Goal: Contribute content: Add original content to the website for others to see

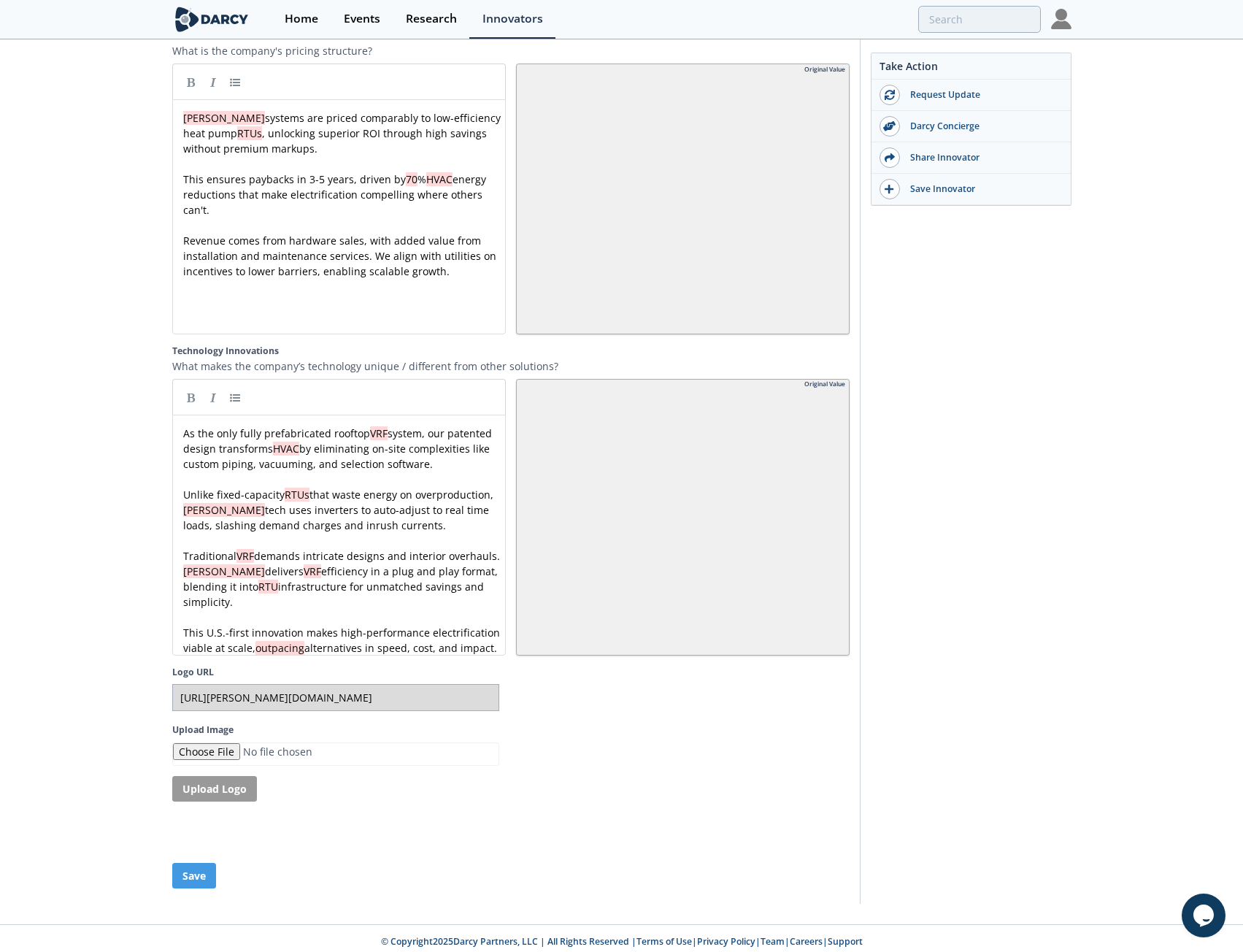
scroll to position [2496, 0]
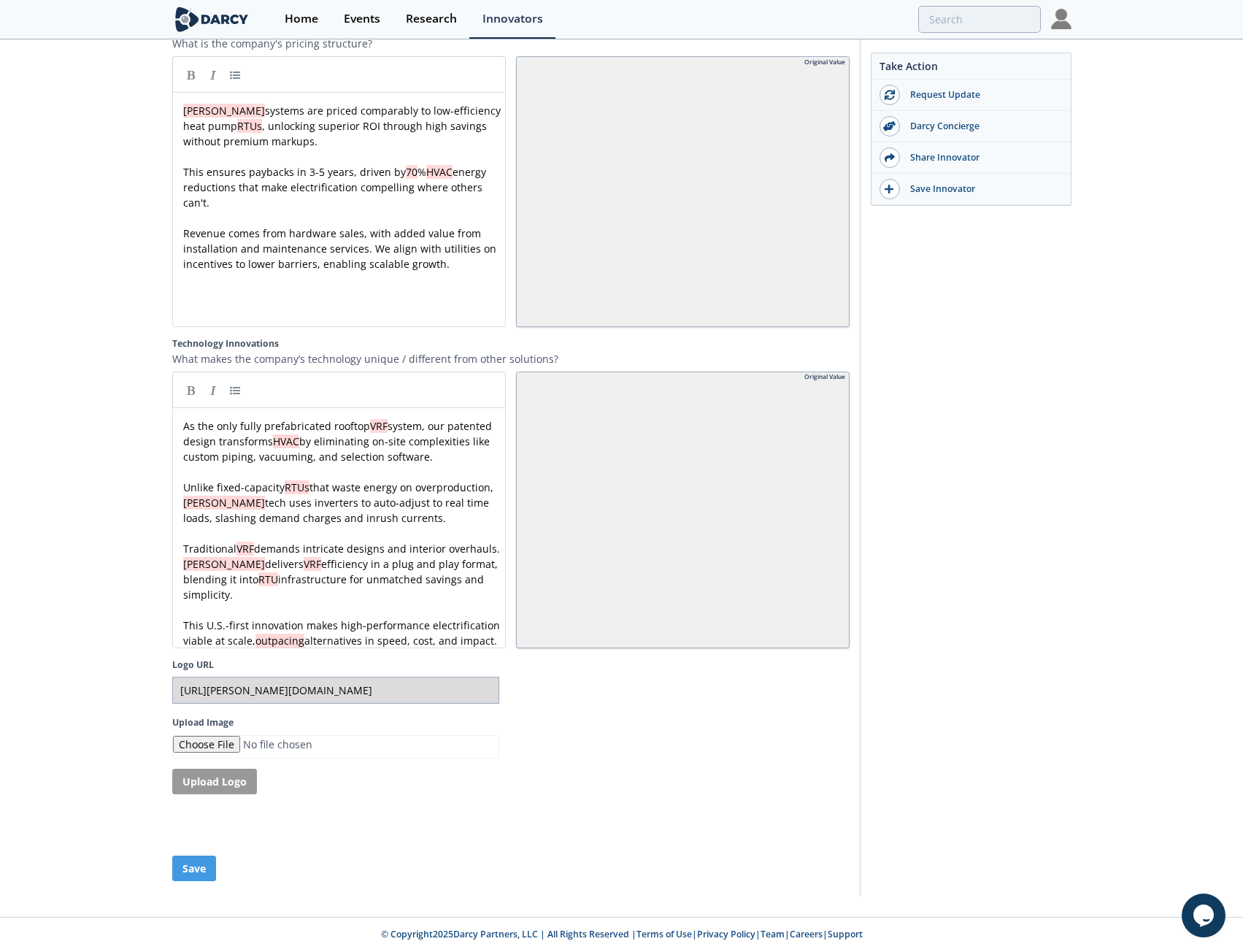
click at [372, 428] on div "x As the only fully prefabricated rooftop VRF system, our patented design trans…" at bounding box center [344, 532] width 329 height 230
click at [275, 447] on div "x As the only fully prefabricated rooftop VRF system, our patented design trans…" at bounding box center [344, 532] width 329 height 230
type textarea "interior overhauls"
drag, startPoint x: 406, startPoint y: 538, endPoint x: 489, endPoint y: 534, distance: 83.1
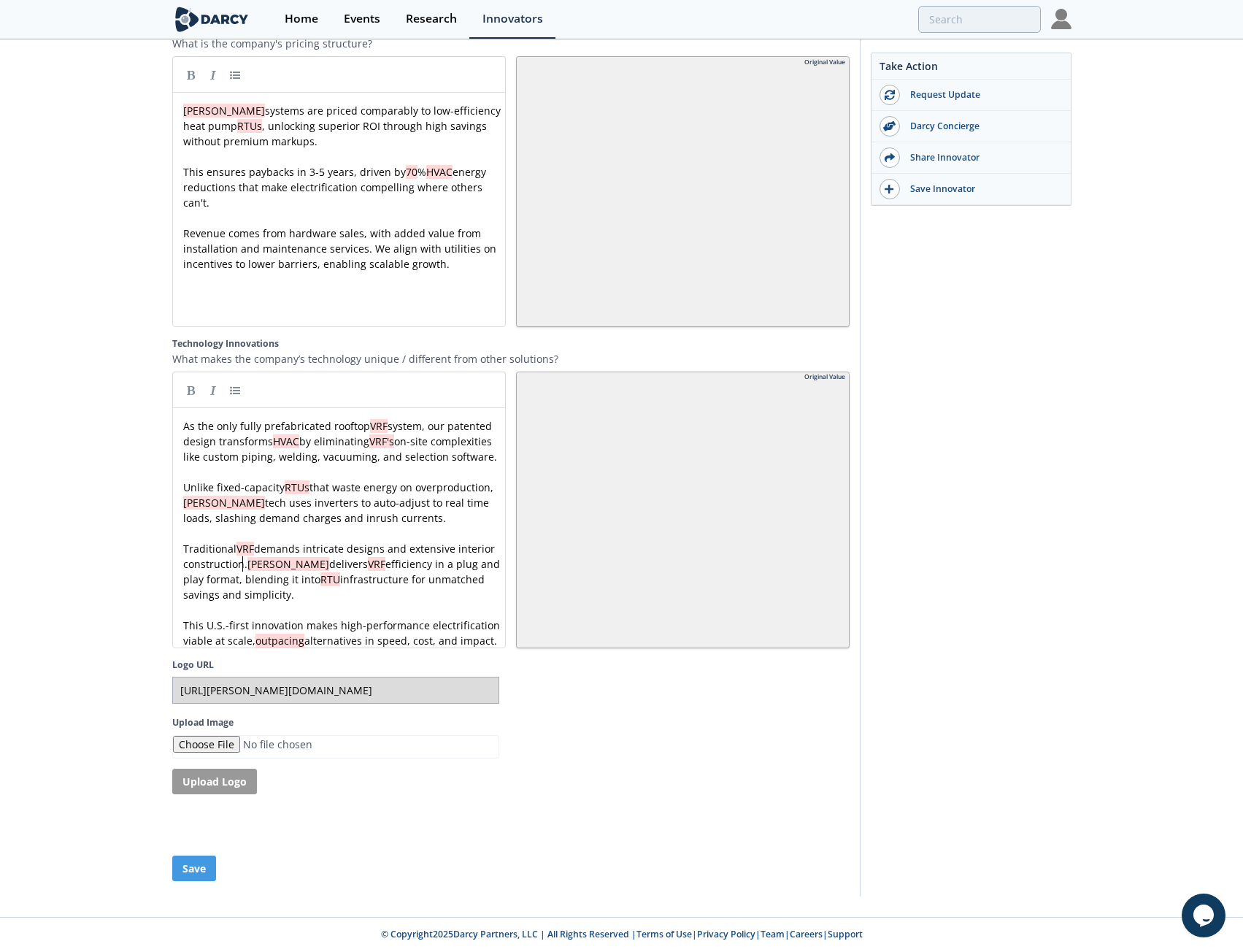
click at [313, 575] on pre "Traditional VRF demands intricate designs and extensive interior construction. …" at bounding box center [344, 571] width 329 height 61
click at [246, 584] on span "Traditional VRF demands intricate designs and extensive interior construction. …" at bounding box center [343, 571] width 320 height 60
click at [372, 602] on pre "​" at bounding box center [344, 610] width 329 height 15
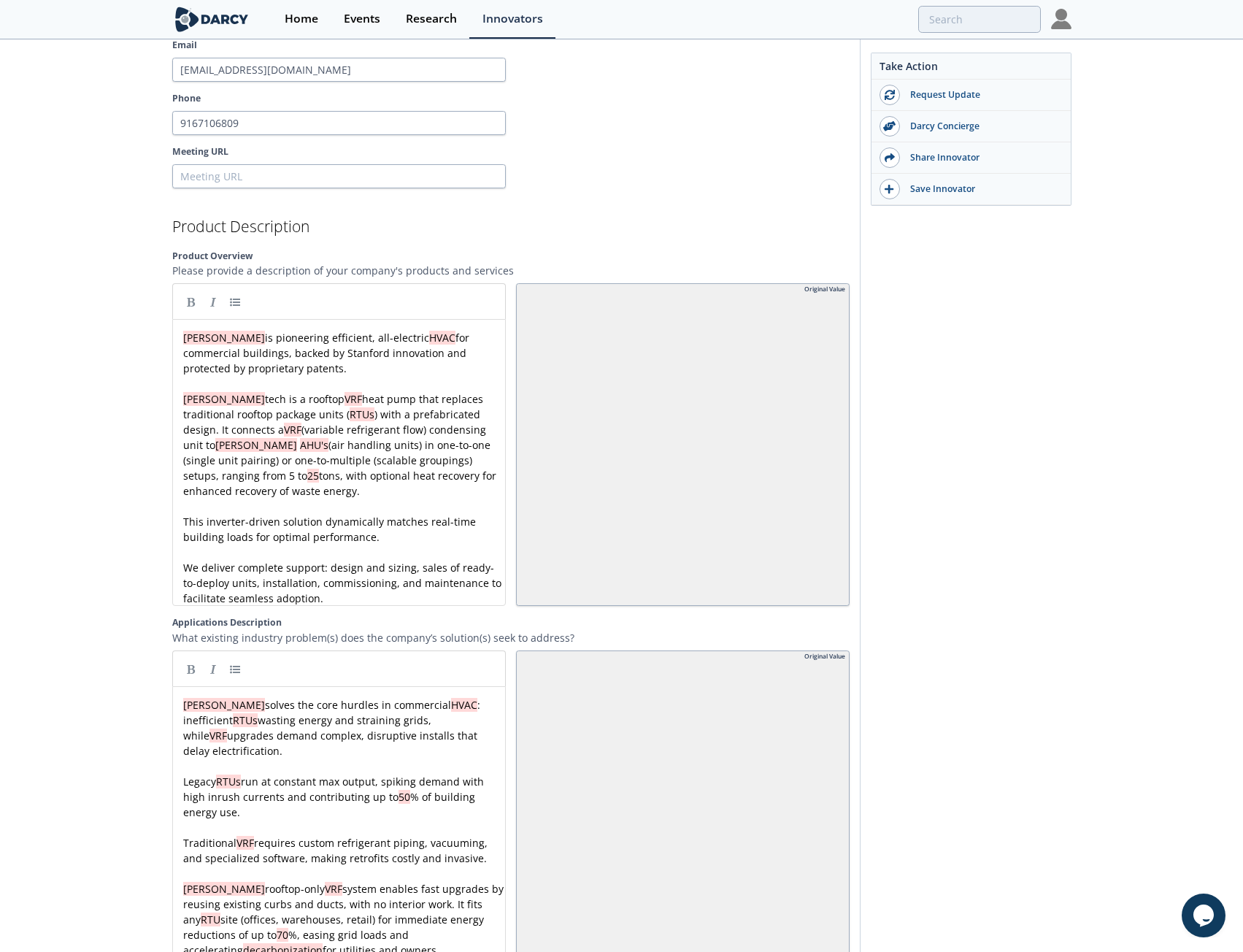
scroll to position [1547, 0]
drag, startPoint x: 172, startPoint y: 238, endPoint x: 521, endPoint y: 260, distance: 349.7
click at [521, 260] on div "Product Overview Please provide a description of your company's products and se…" at bounding box center [510, 430] width 677 height 357
copy div "Product Overview Please provide a description of your company's products and se…"
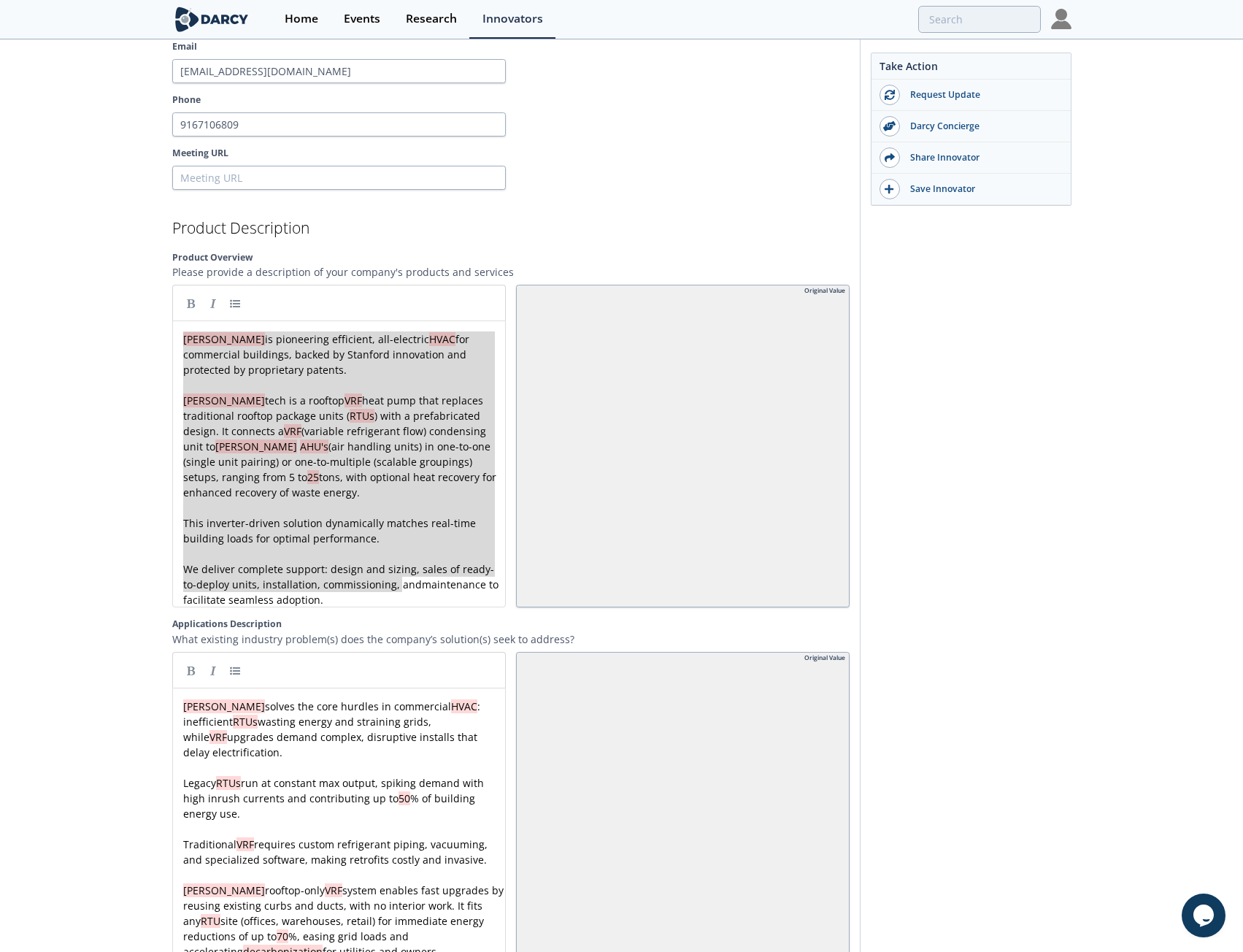
type textarea "[PERSON_NAME] is pioneering efficient, all-electric HVAC for commercial buildin…"
drag, startPoint x: 185, startPoint y: 320, endPoint x: 408, endPoint y: 574, distance: 338.0
drag, startPoint x: 172, startPoint y: 616, endPoint x: 607, endPoint y: 629, distance: 435.2
click at [607, 629] on div "Applications Description What existing industry problem(s) does the company’s s…" at bounding box center [510, 787] width 677 height 341
copy div "Applications Description What existing industry problem(s) does the company’s s…"
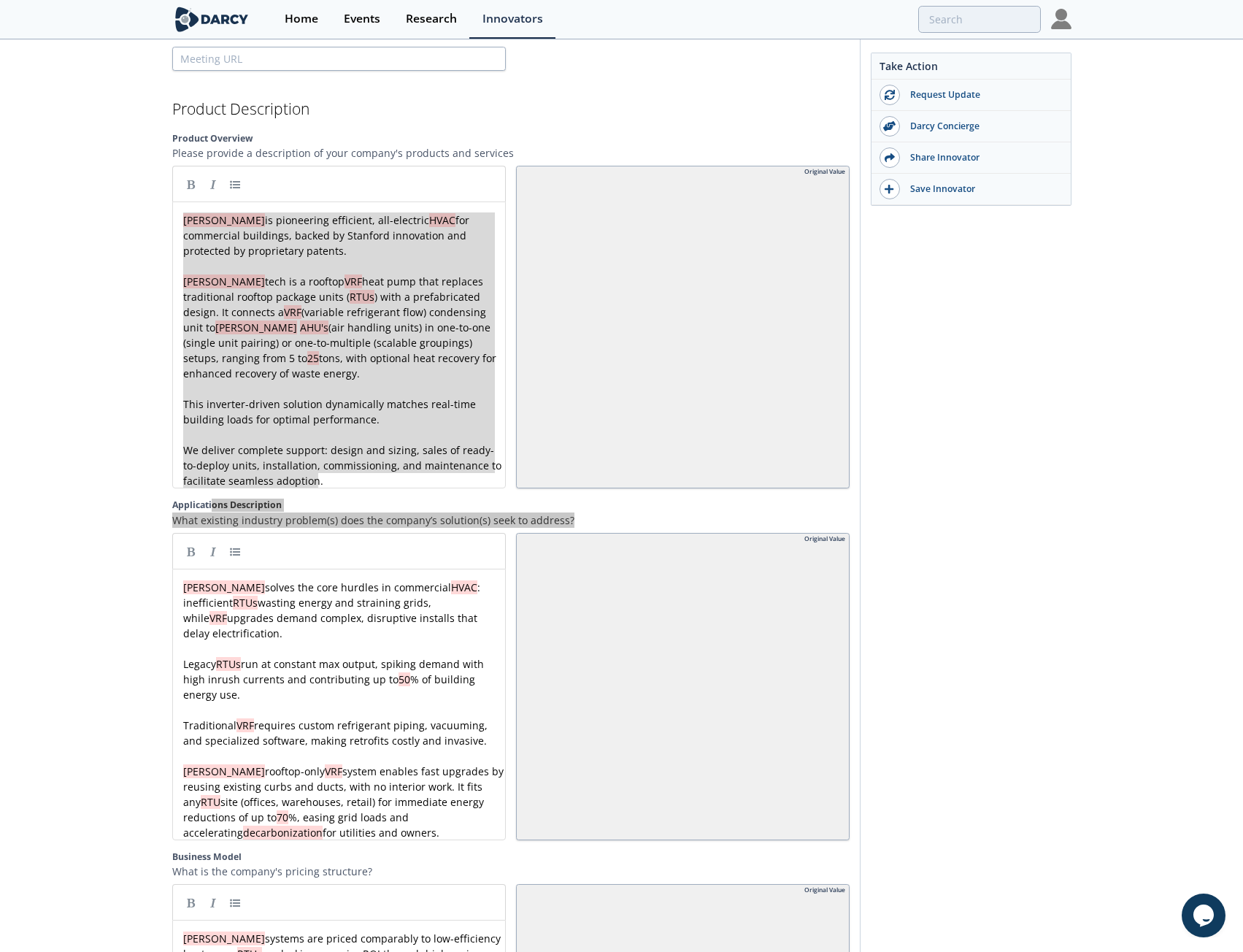
scroll to position [1766, 0]
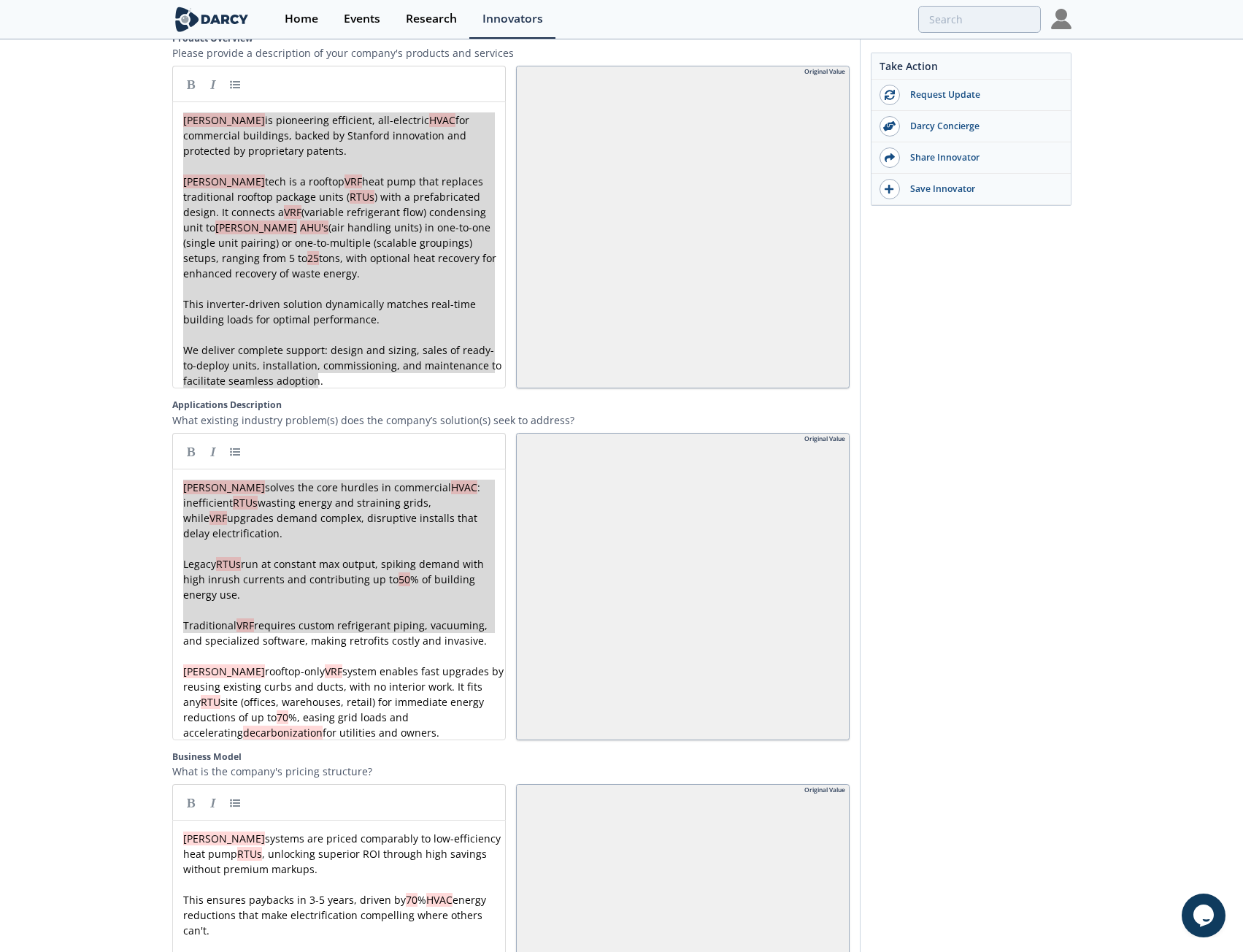
type textarea "[PERSON_NAME] solves the core hurdles in commercial HVAC: inefficient RTUs wast…"
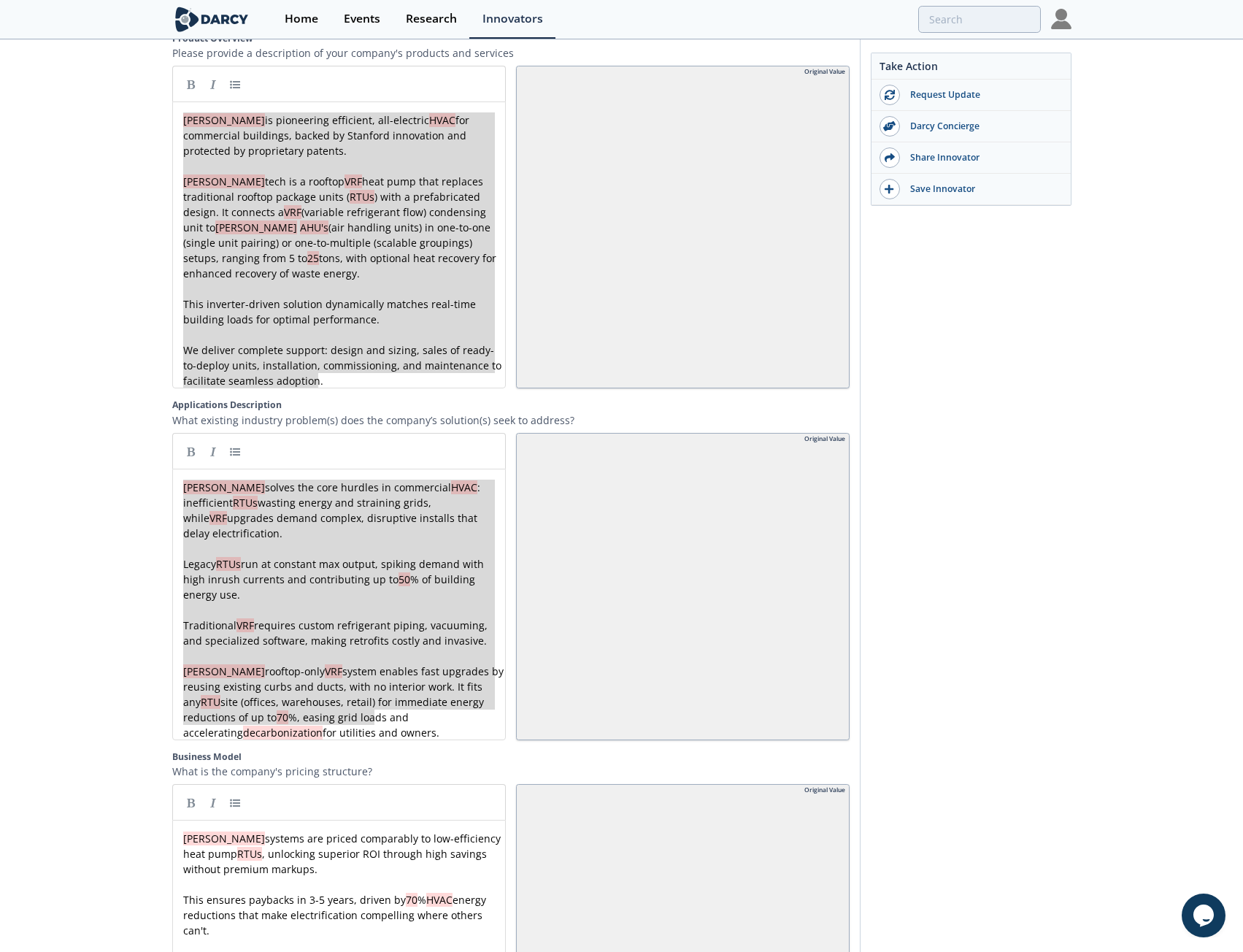
drag, startPoint x: 183, startPoint y: 482, endPoint x: 419, endPoint y: 761, distance: 365.4
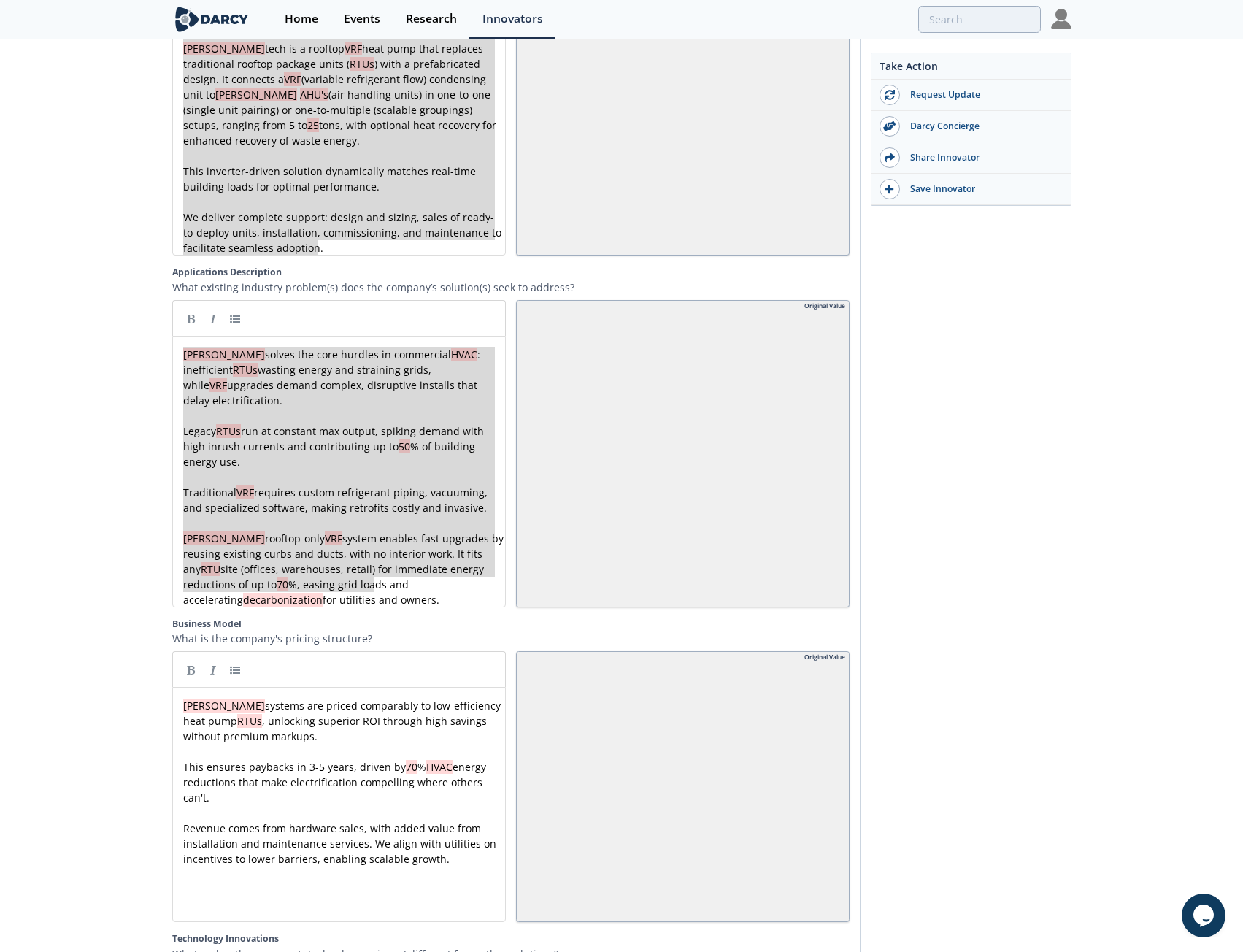
scroll to position [2131, 0]
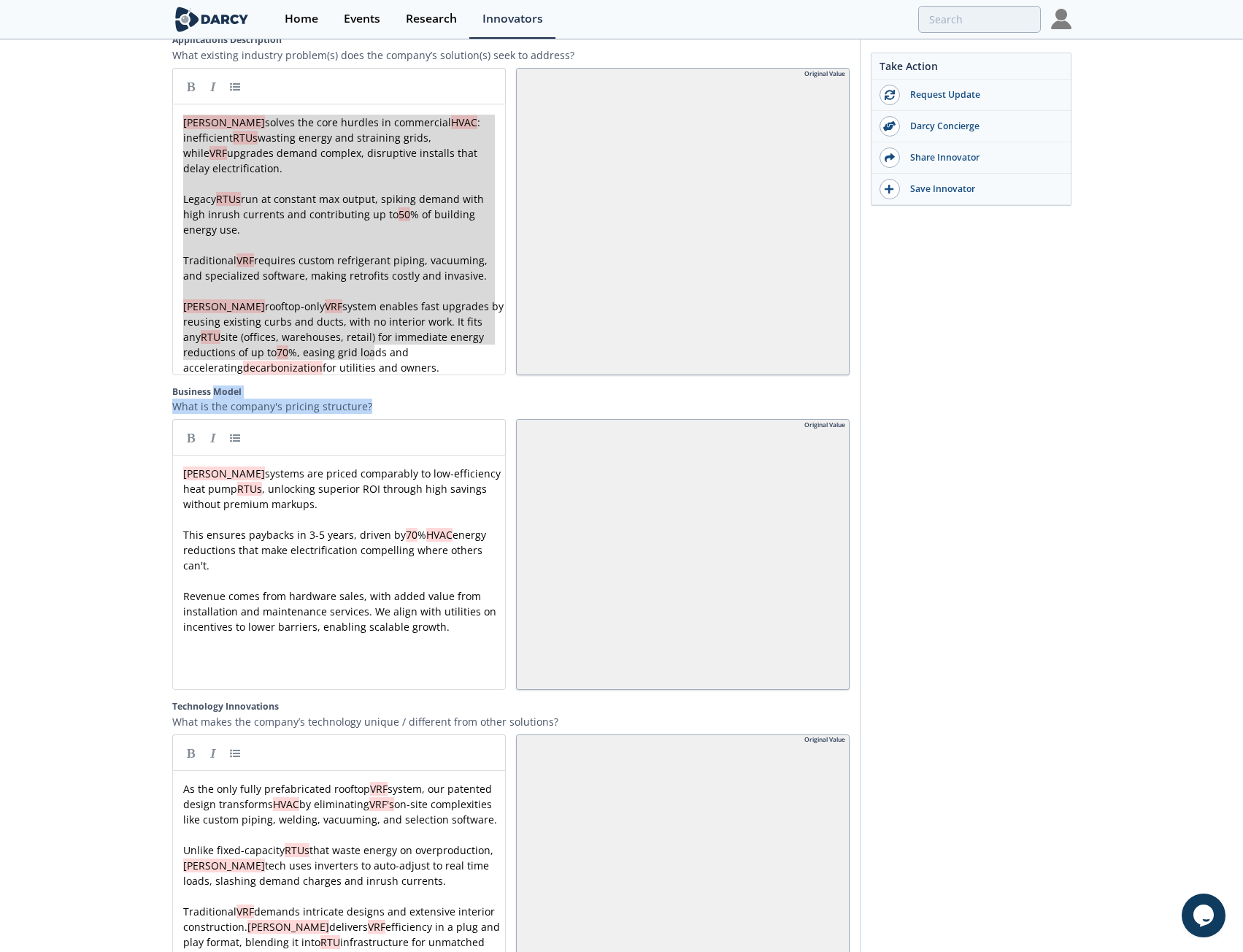
drag, startPoint x: 171, startPoint y: 378, endPoint x: 410, endPoint y: 401, distance: 240.1
copy div "Business Model What is the company's pricing structure?"
click at [190, 472] on div "x [PERSON_NAME] systems are priced comparably to low-efficiency heat pump RTUs …" at bounding box center [344, 550] width 329 height 168
click at [447, 621] on pre "Revenue comes from hardware sales, with added value from installation and maint…" at bounding box center [344, 611] width 329 height 46
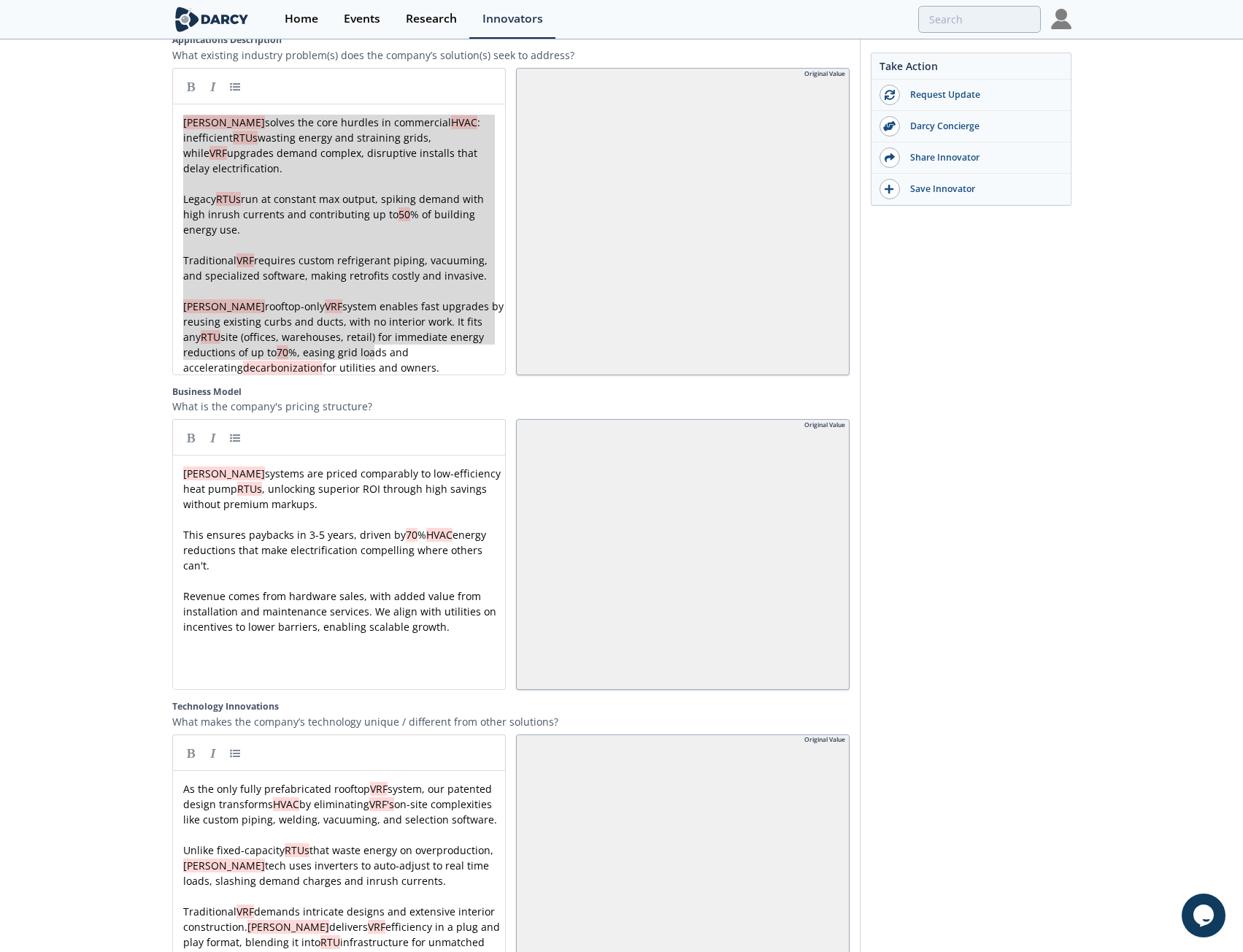
type textarea "[PERSON_NAME] systems are priced comparably to low-efficiency heat pump RTUs, u…"
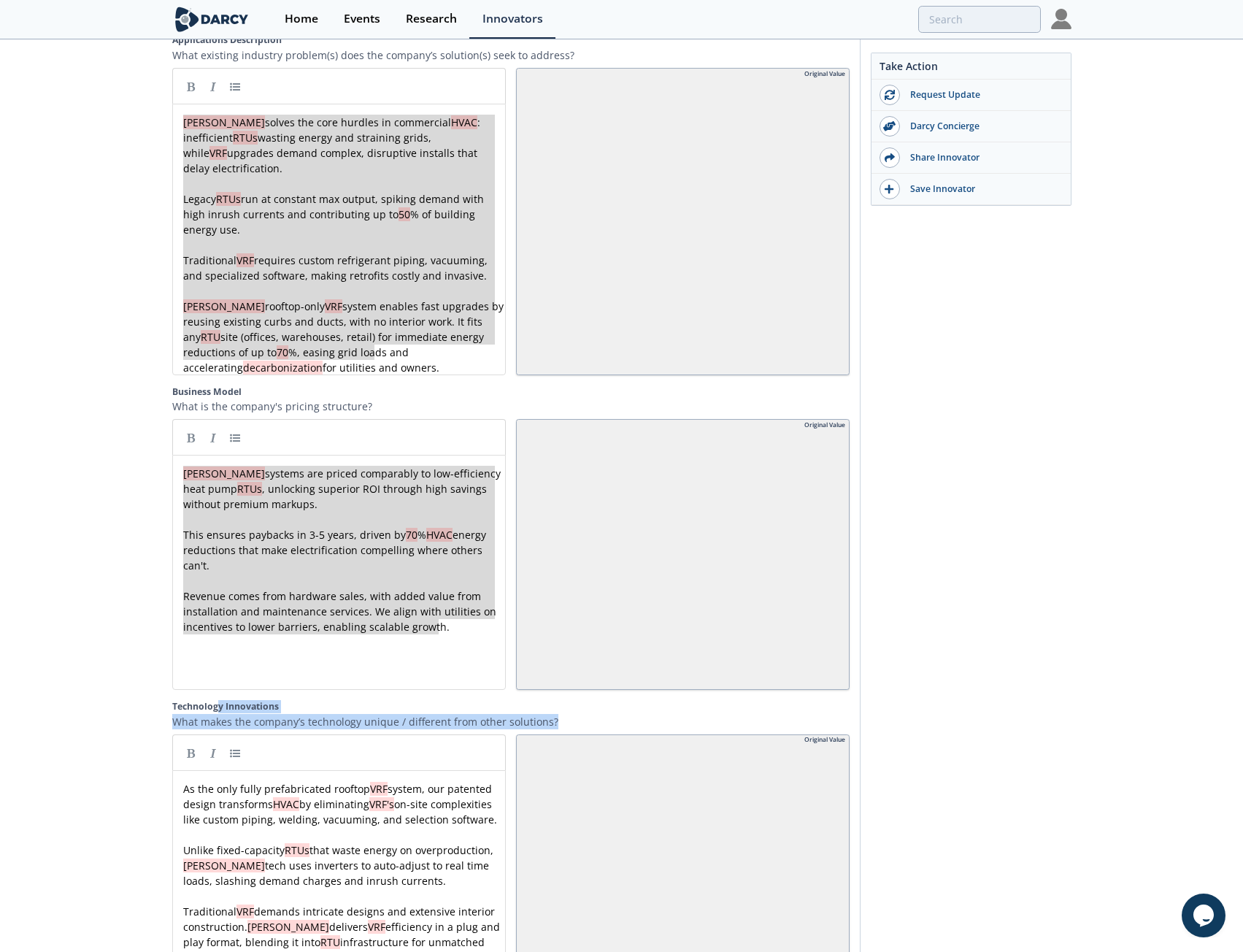
drag, startPoint x: 170, startPoint y: 690, endPoint x: 580, endPoint y: 711, distance: 410.5
copy div "Technology Innovations What makes the company’s technology unique / different f…"
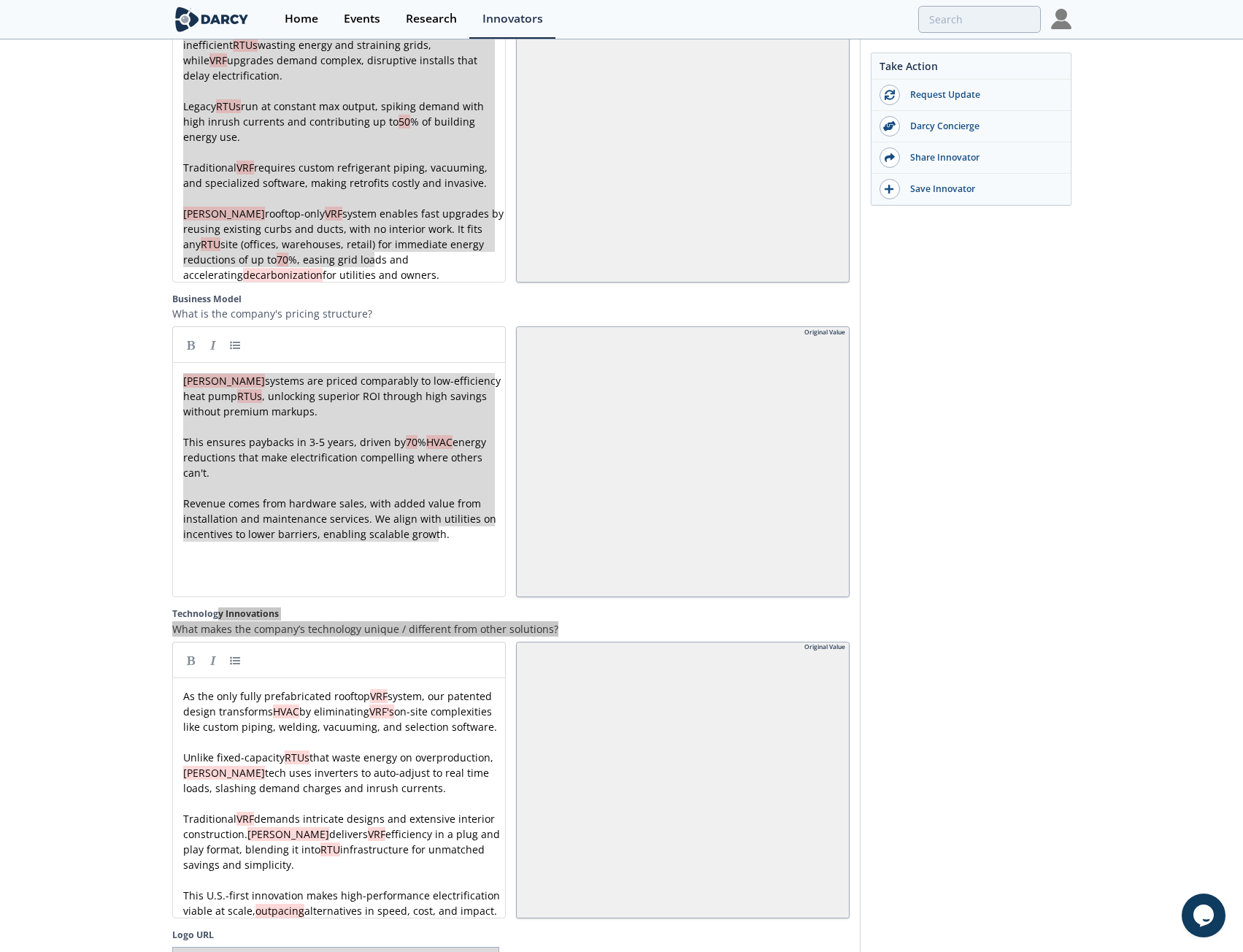
scroll to position [2496, 0]
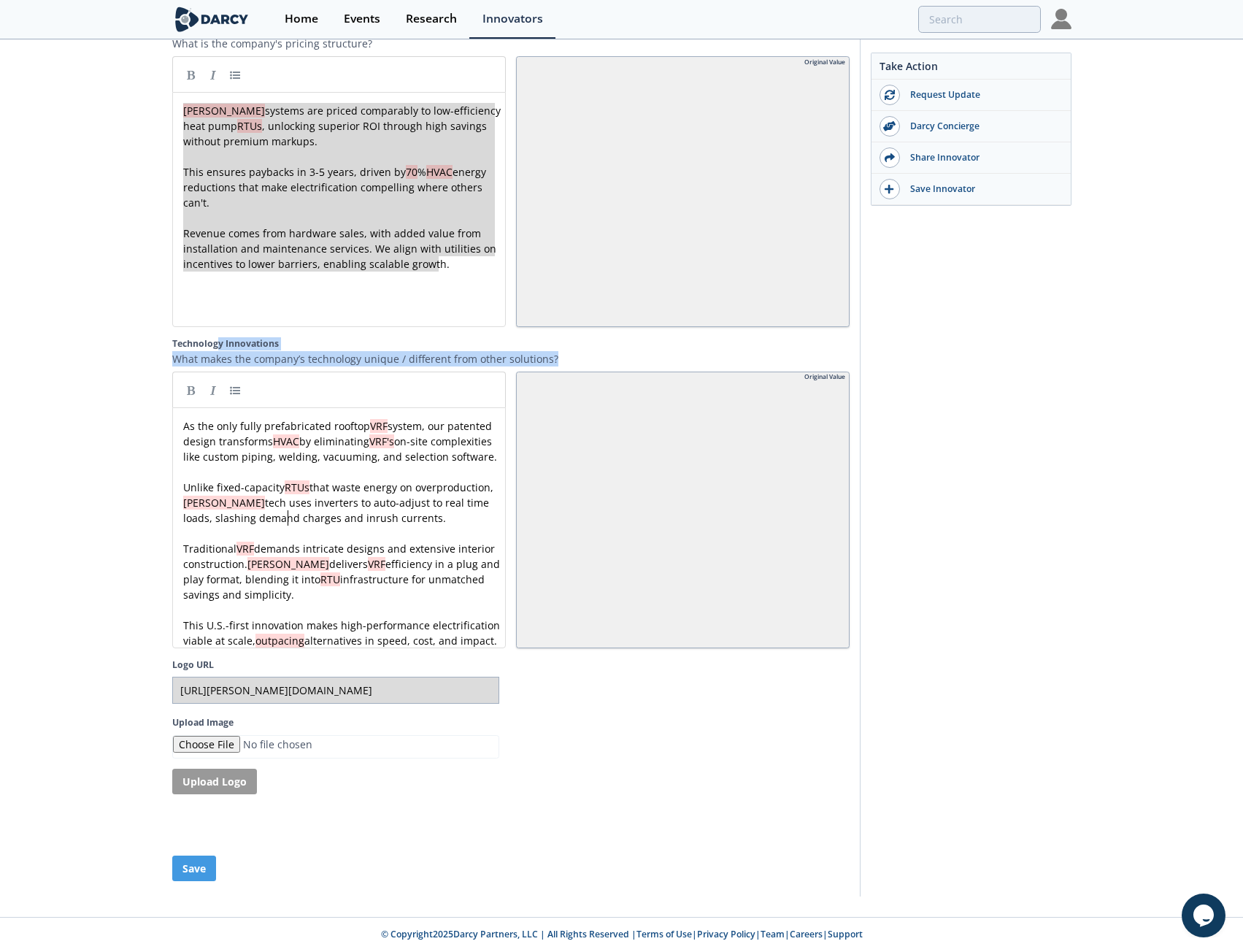
click at [288, 507] on div "x As the only fully prefabricated rooftop VRF system, our patented design trans…" at bounding box center [344, 532] width 329 height 230
type textarea "As the only fully prefabricated rooftop VRF system, our patented design transfo…"
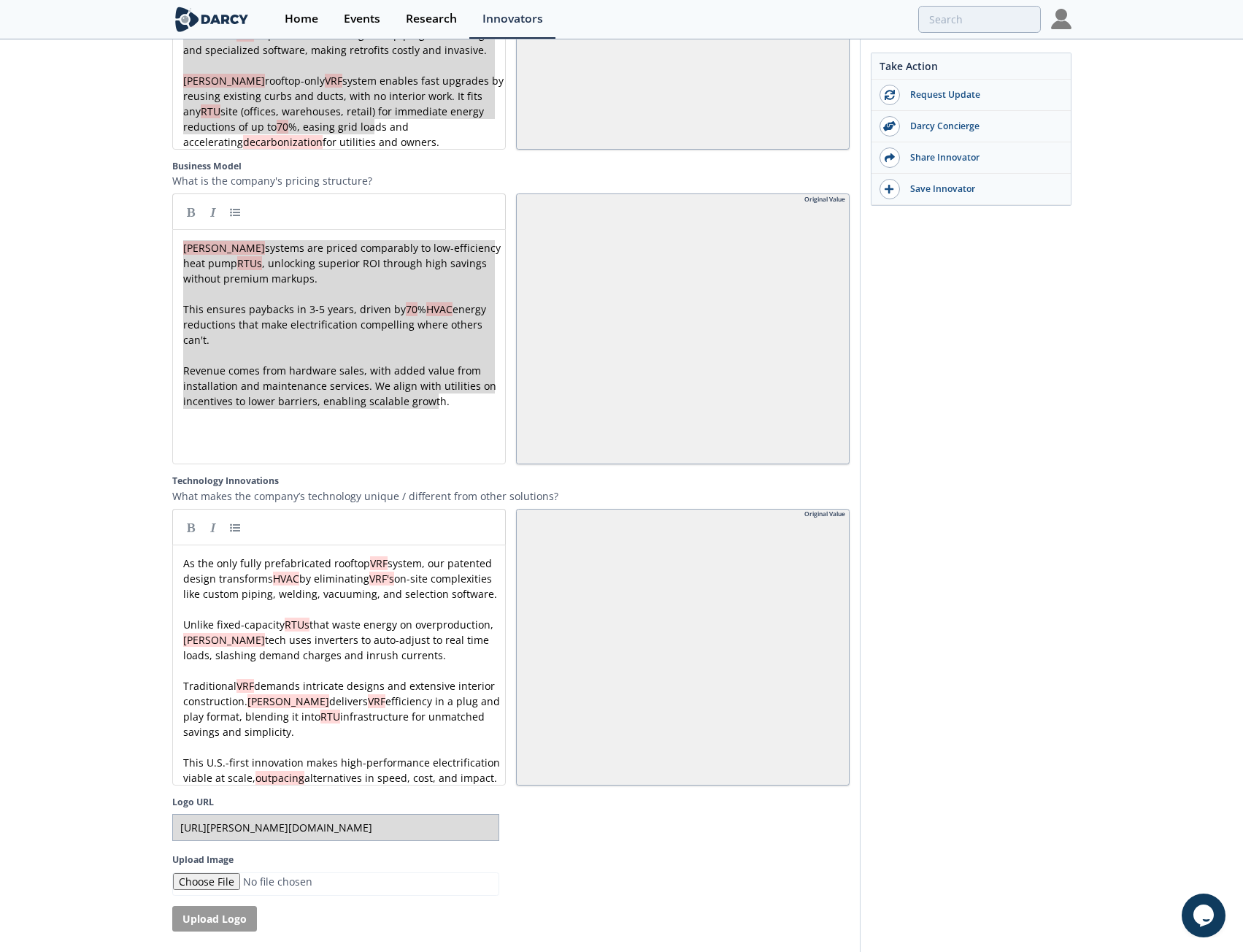
scroll to position [2131, 0]
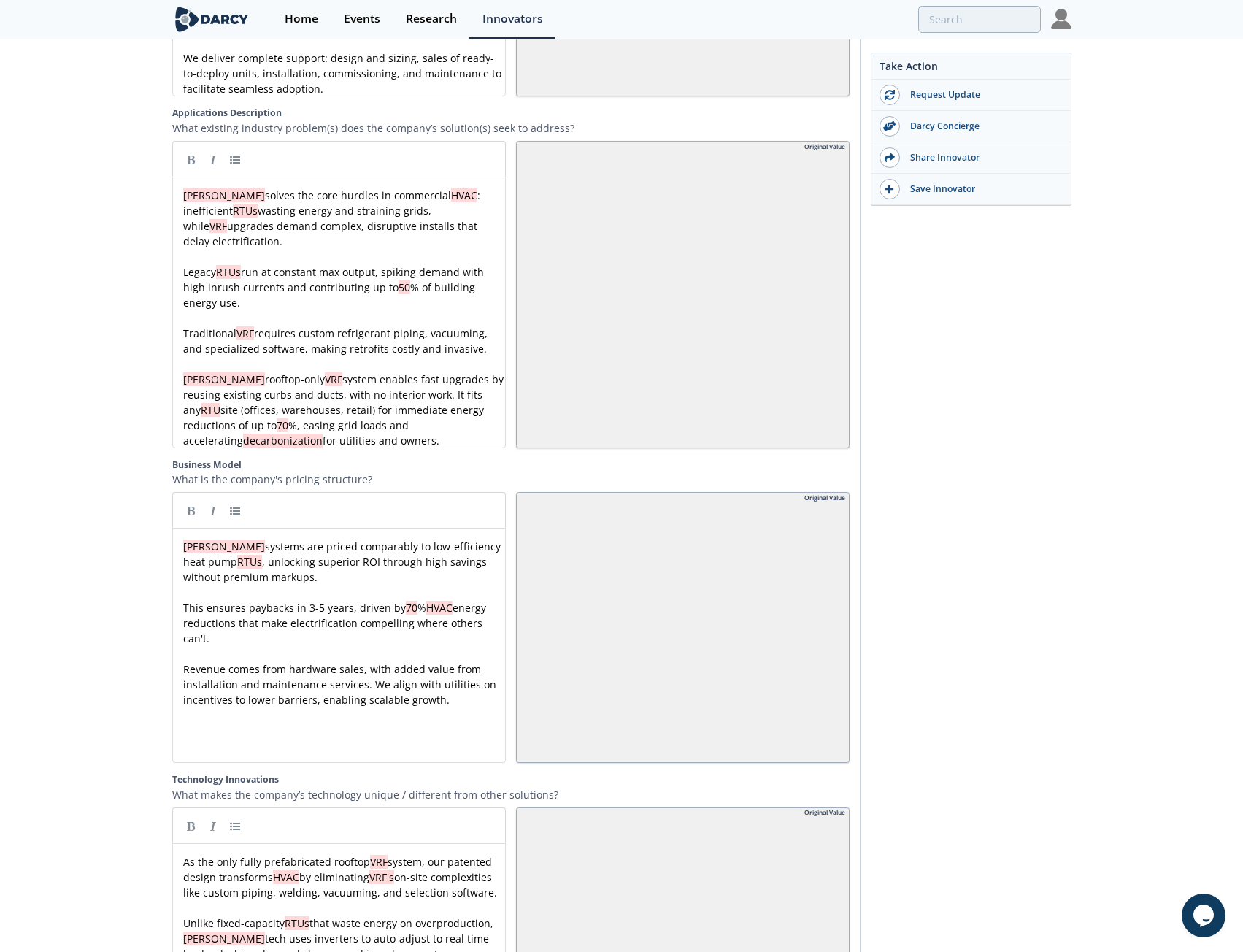
scroll to position [2203, 0]
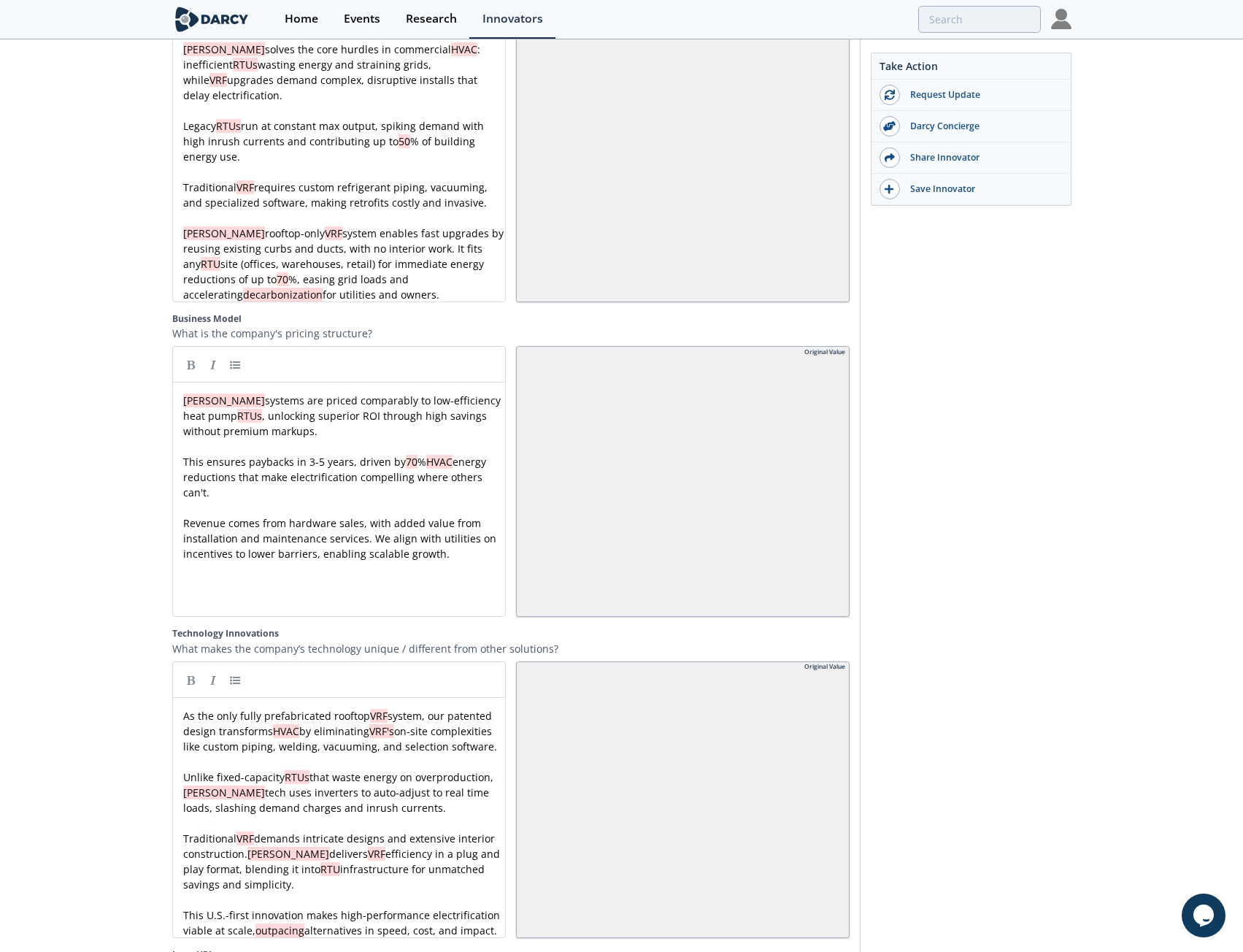
click at [318, 738] on div "x As the only fully prefabricated rooftop VRF system, our patented design trans…" at bounding box center [344, 822] width 329 height 230
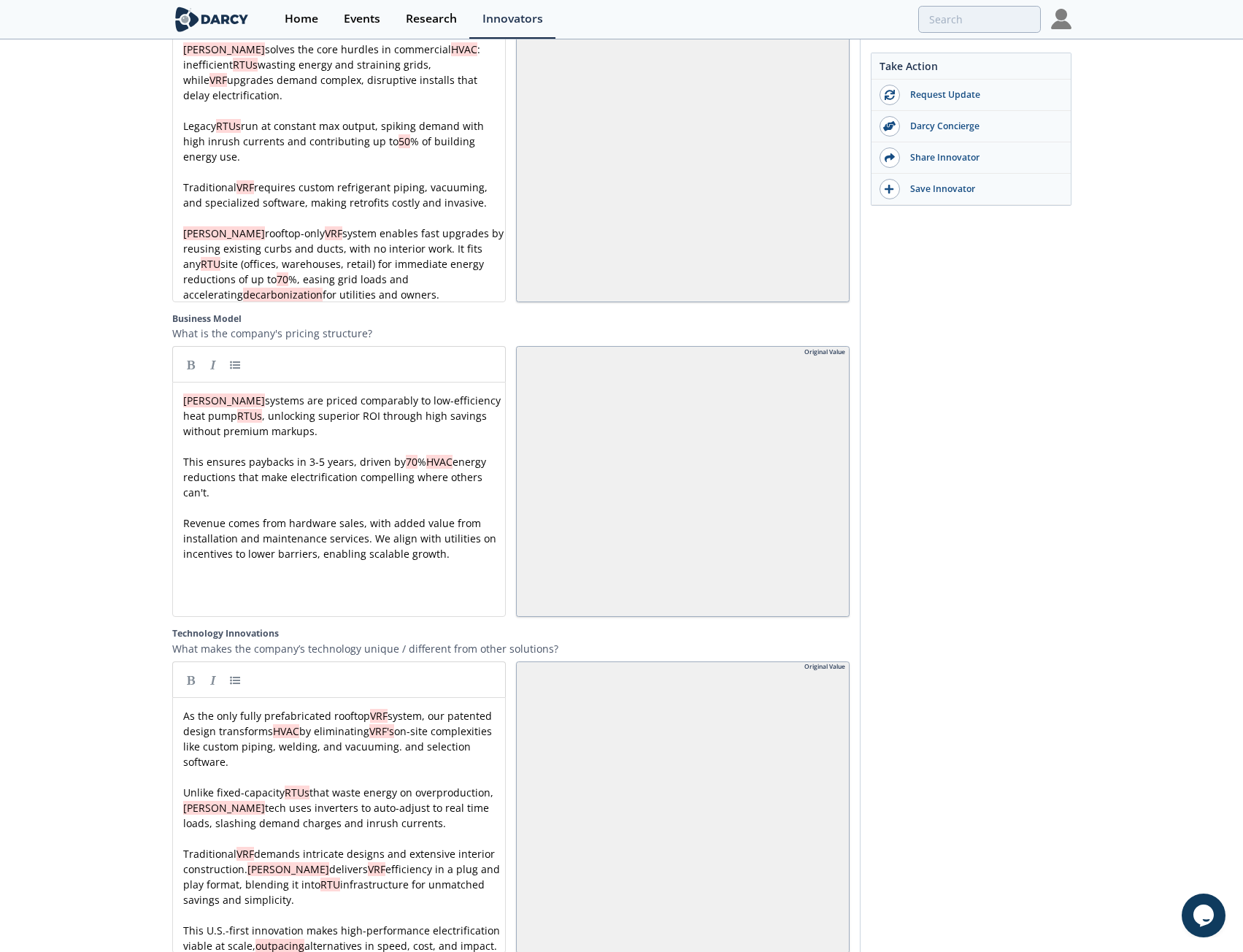
type textarea "and selection software."
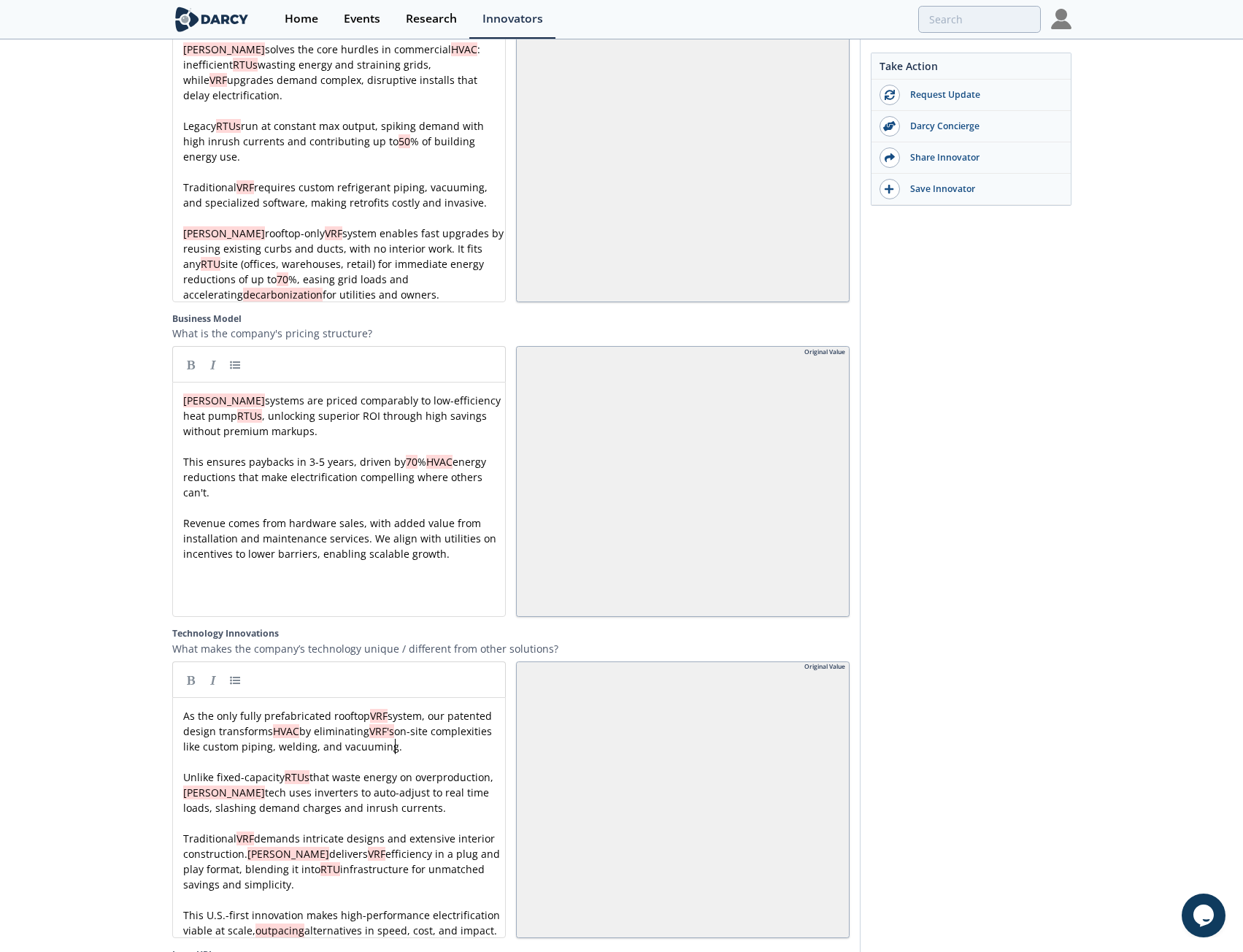
click at [405, 739] on pre "As the only fully prefabricated rooftop VRF system, our patented design transfo…" at bounding box center [344, 731] width 329 height 46
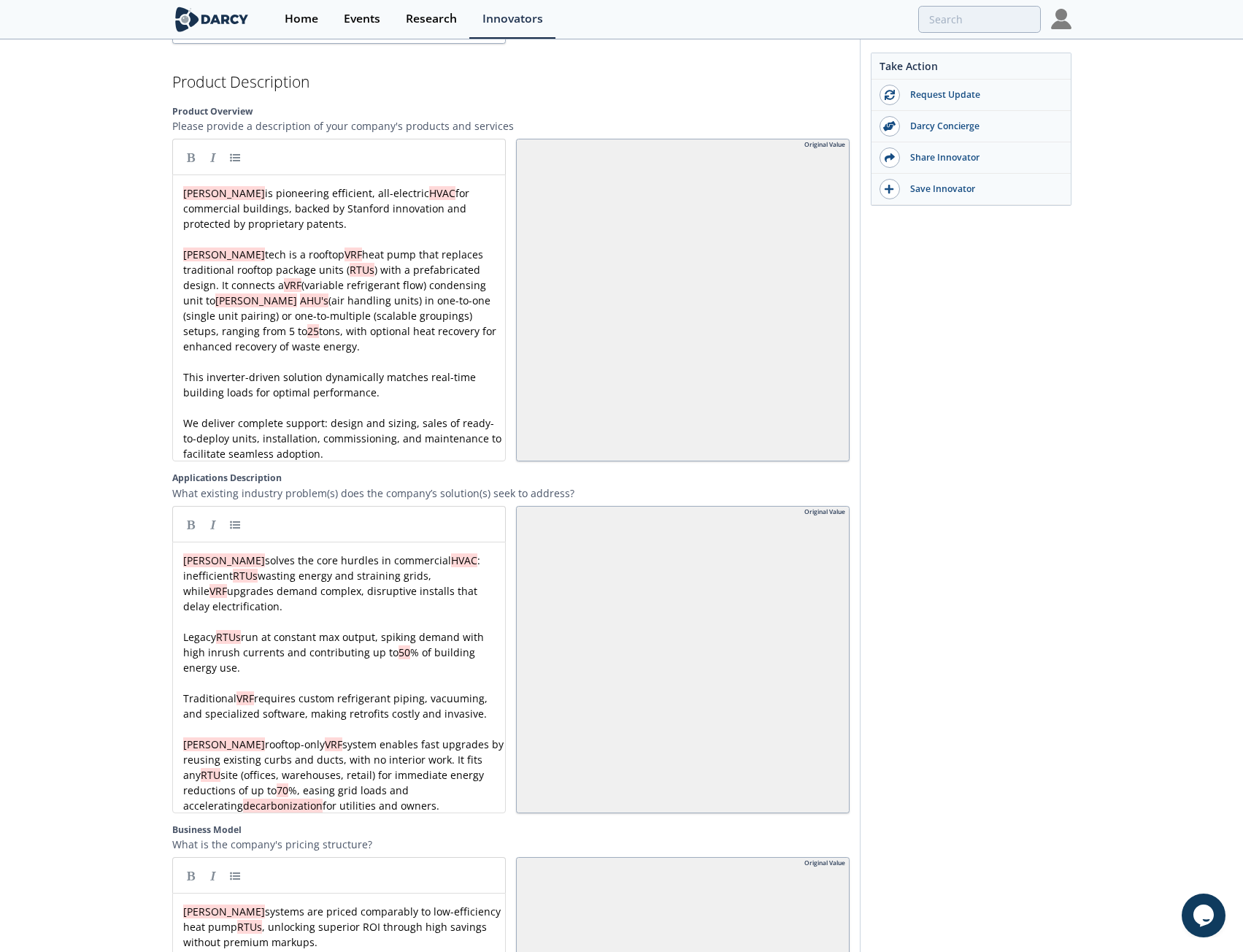
scroll to position [1547, 0]
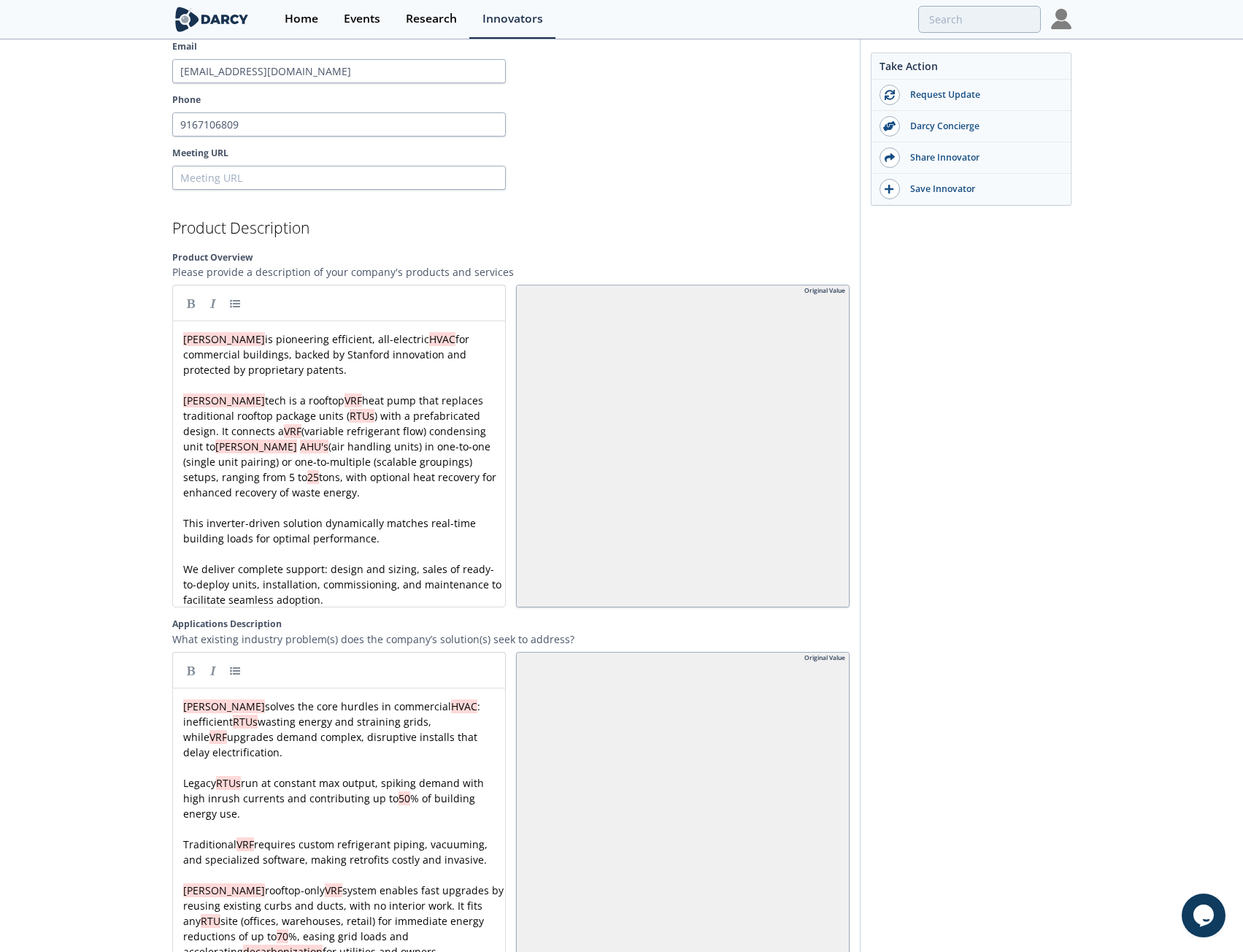
click at [304, 584] on div "x [PERSON_NAME] is pioneering efficient, all-electric HVAC for commercial build…" at bounding box center [344, 469] width 329 height 276
click at [140, 561] on div "[PERSON_NAME] [PERSON_NAME] offers outsourced energy management and facility up…" at bounding box center [622, 186] width 1243 height 3385
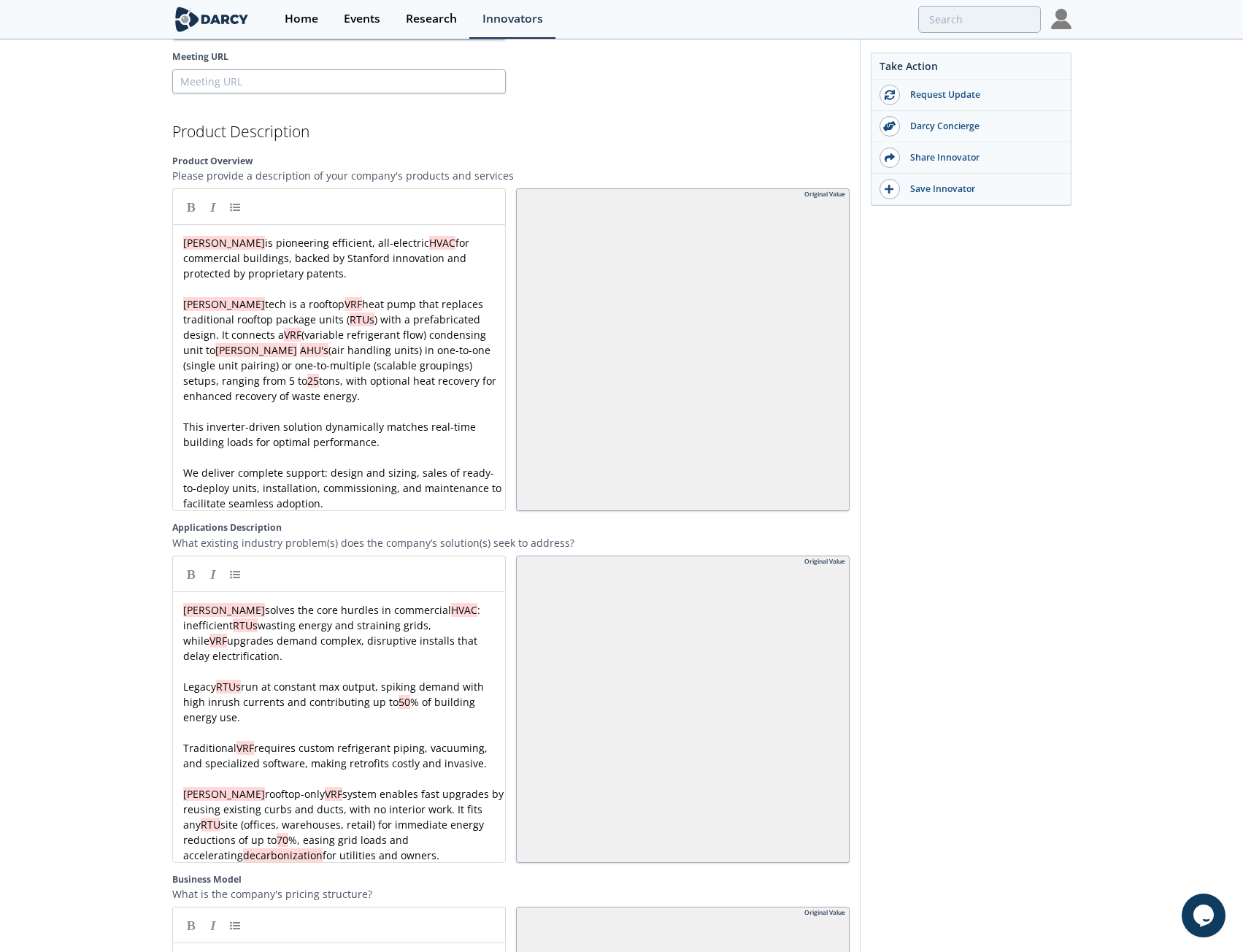
scroll to position [1620, 0]
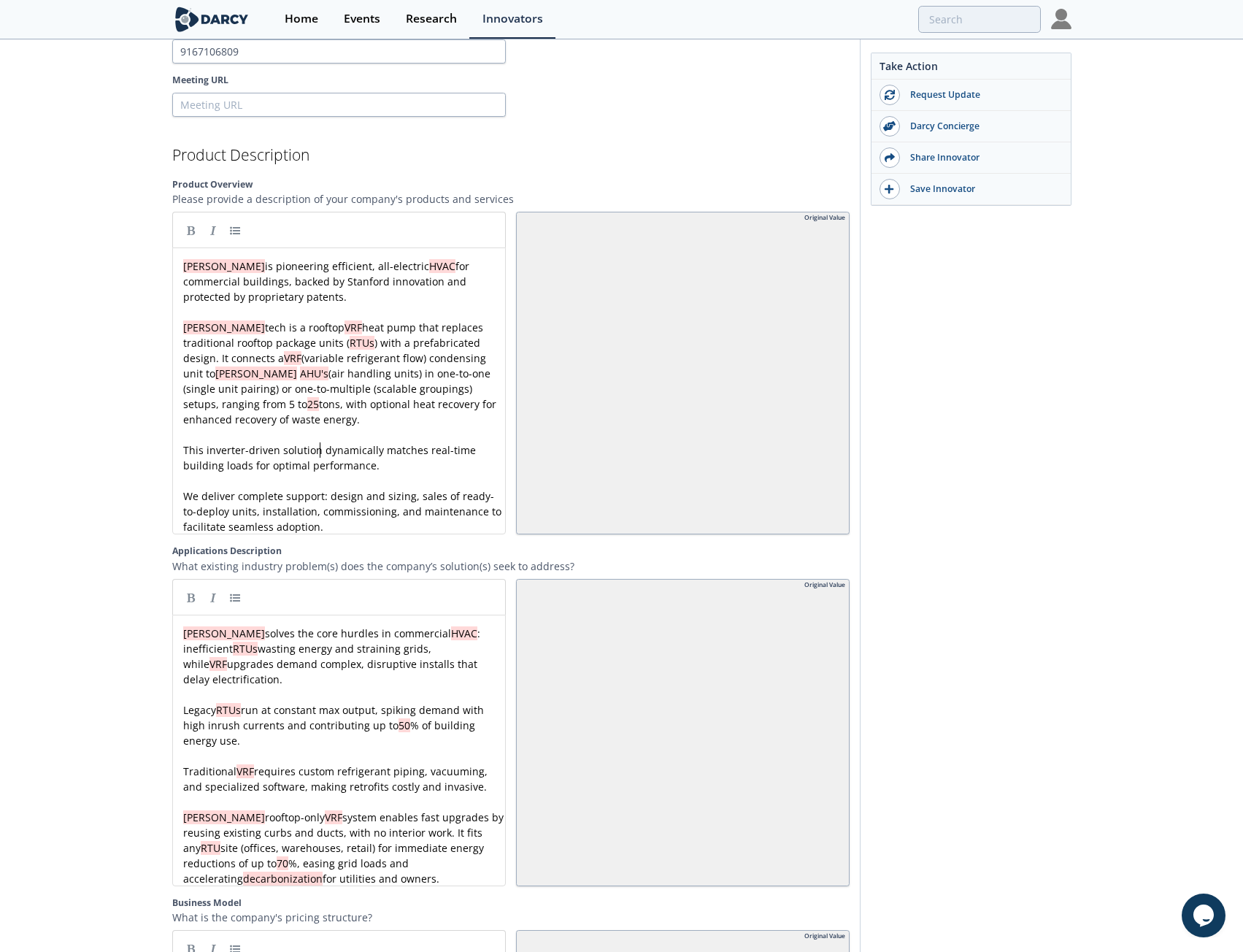
click at [321, 432] on div "x [PERSON_NAME] is pioneering efficient, all-electric HVAC for commercial build…" at bounding box center [344, 396] width 329 height 276
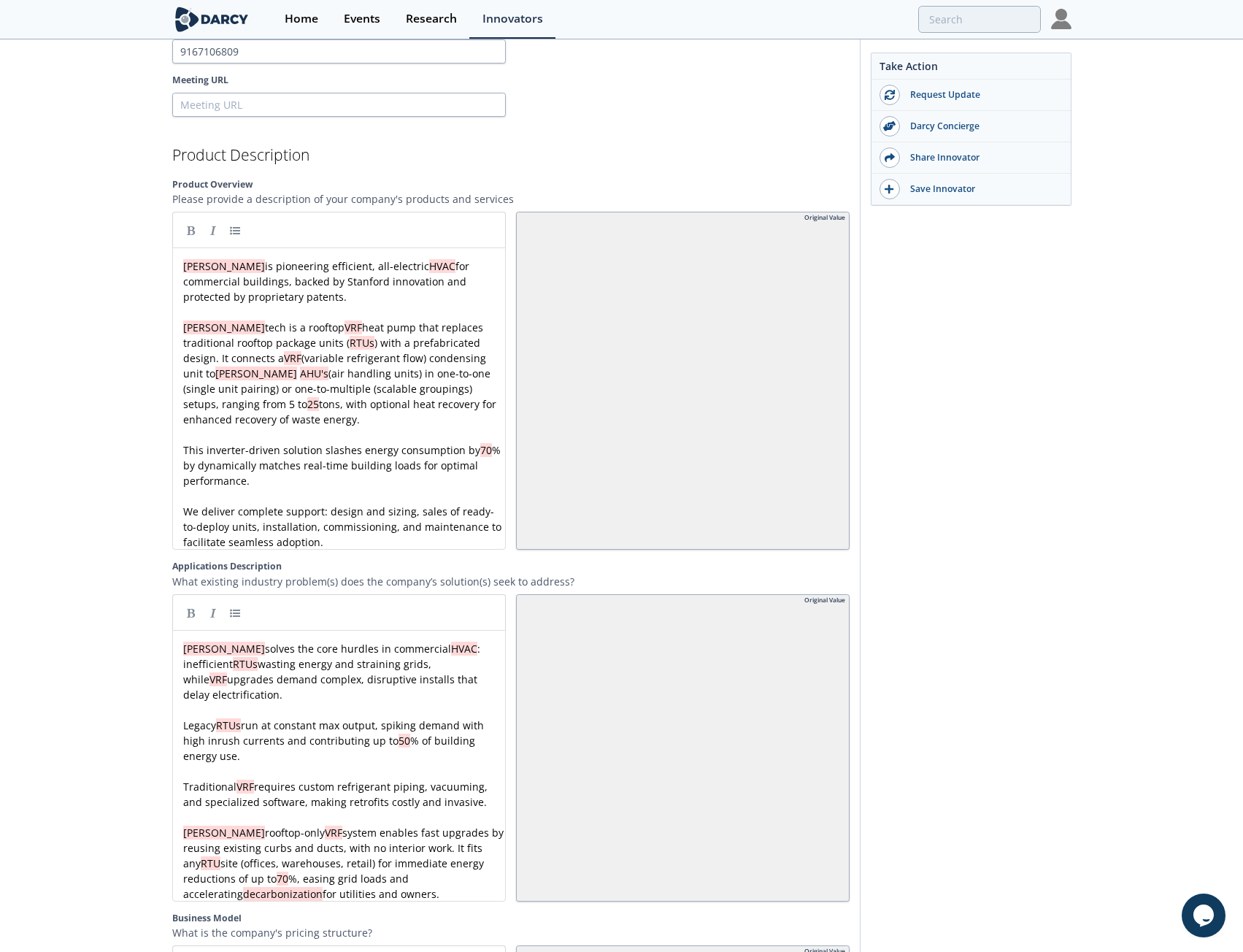
click at [93, 436] on div "[PERSON_NAME] [PERSON_NAME] offers outsourced energy management and facility up…" at bounding box center [622, 121] width 1243 height 3400
click at [292, 447] on div "x [PERSON_NAME] is pioneering efficient, all-electric HVAC for commercial build…" at bounding box center [344, 404] width 329 height 291
click at [119, 443] on div "[PERSON_NAME] [PERSON_NAME] offers outsourced energy management and facility up…" at bounding box center [622, 121] width 1243 height 3400
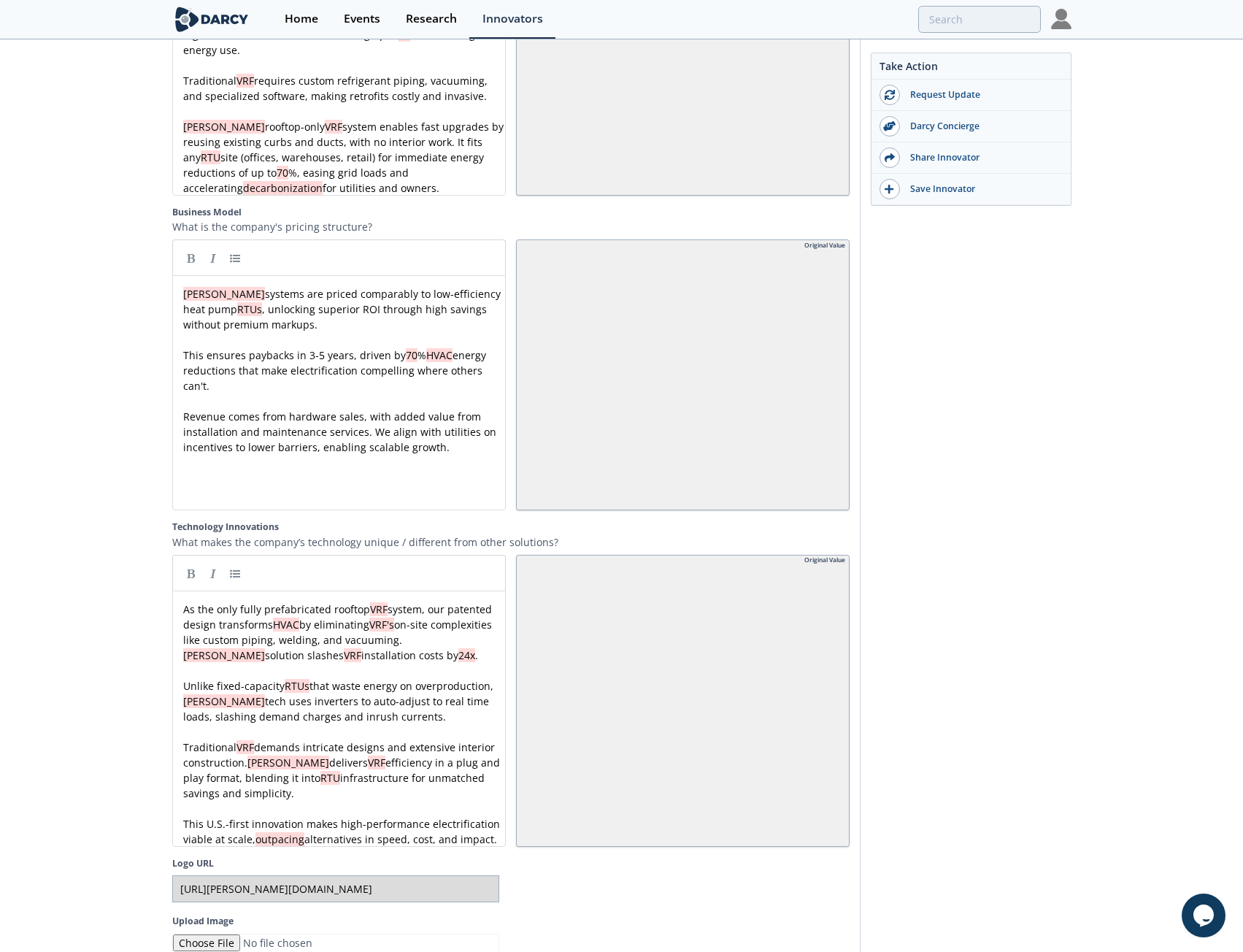
scroll to position [2350, 0]
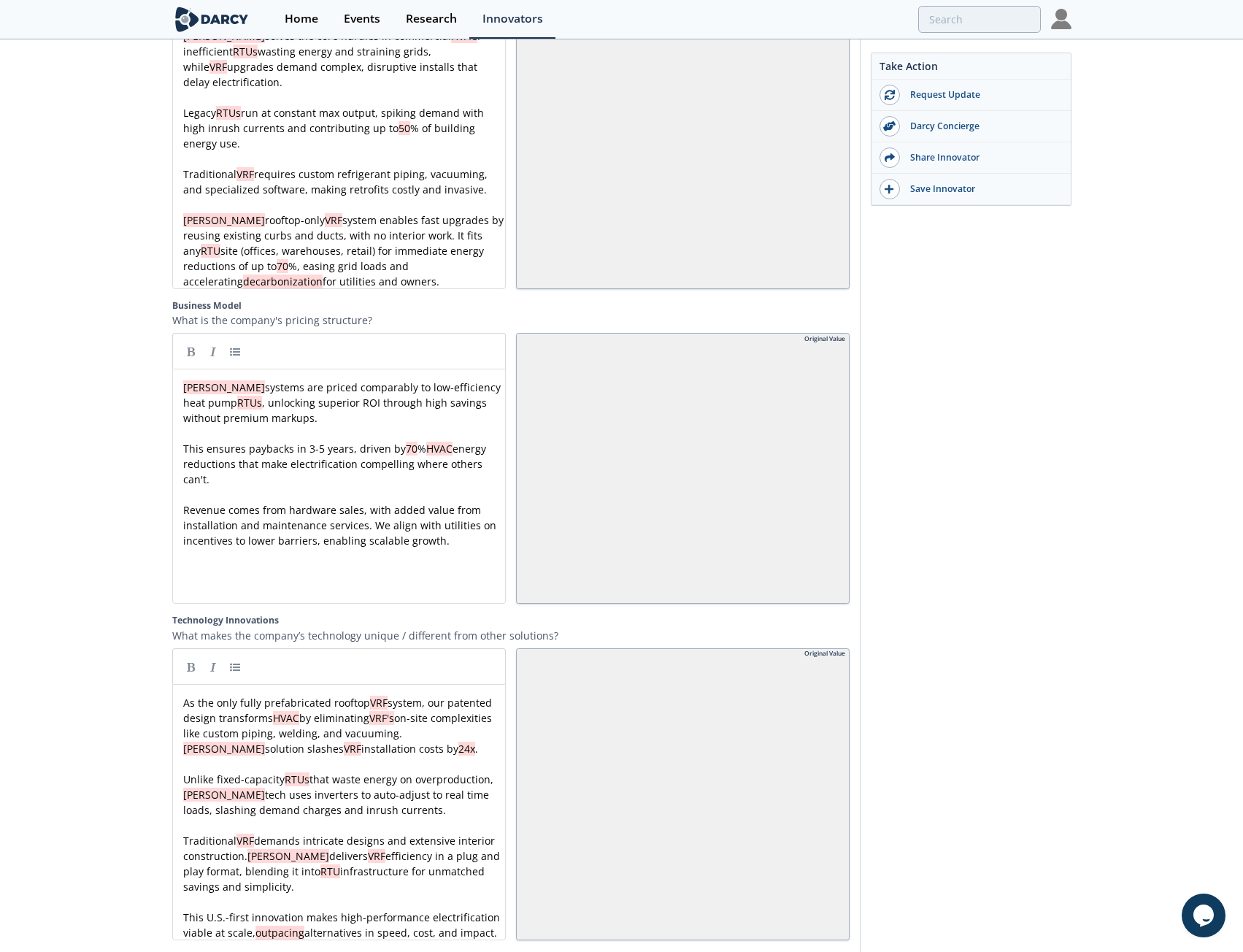
scroll to position [2235, 0]
